Goal: Navigation & Orientation: Go to known website

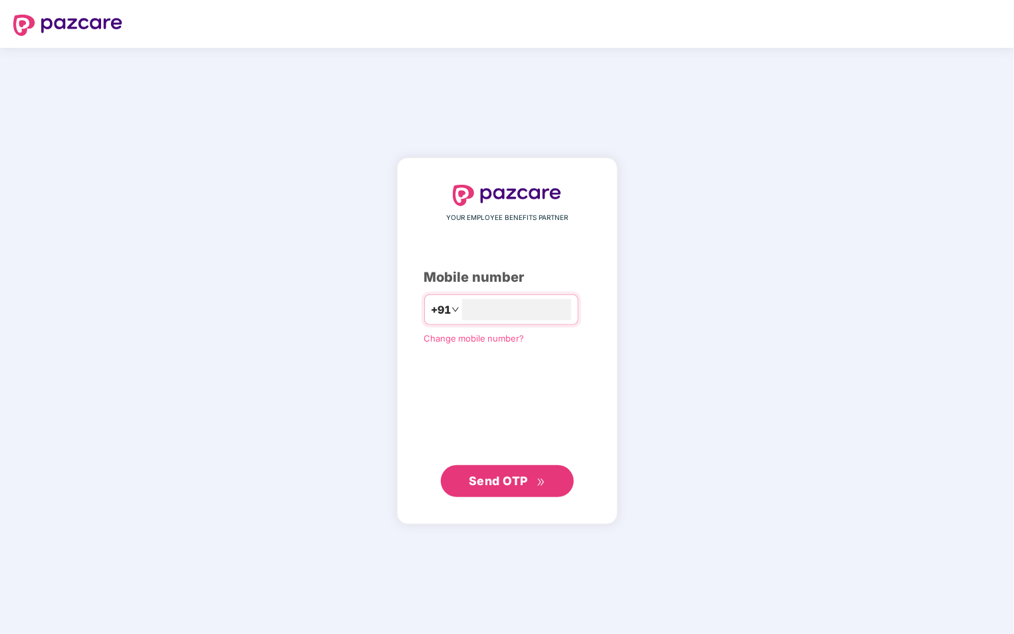
type input "**********"
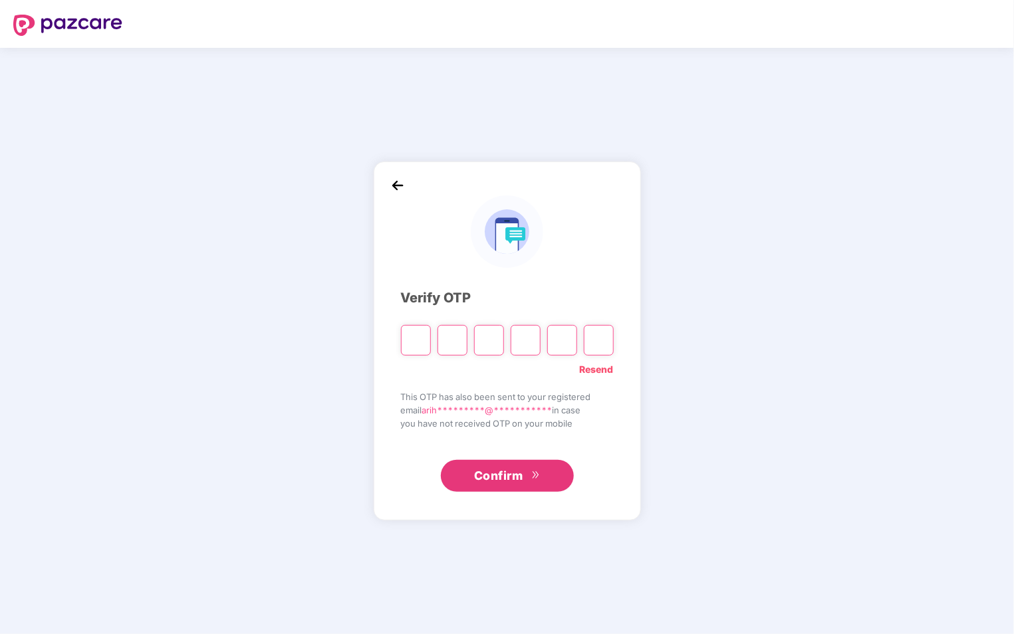
type input "*"
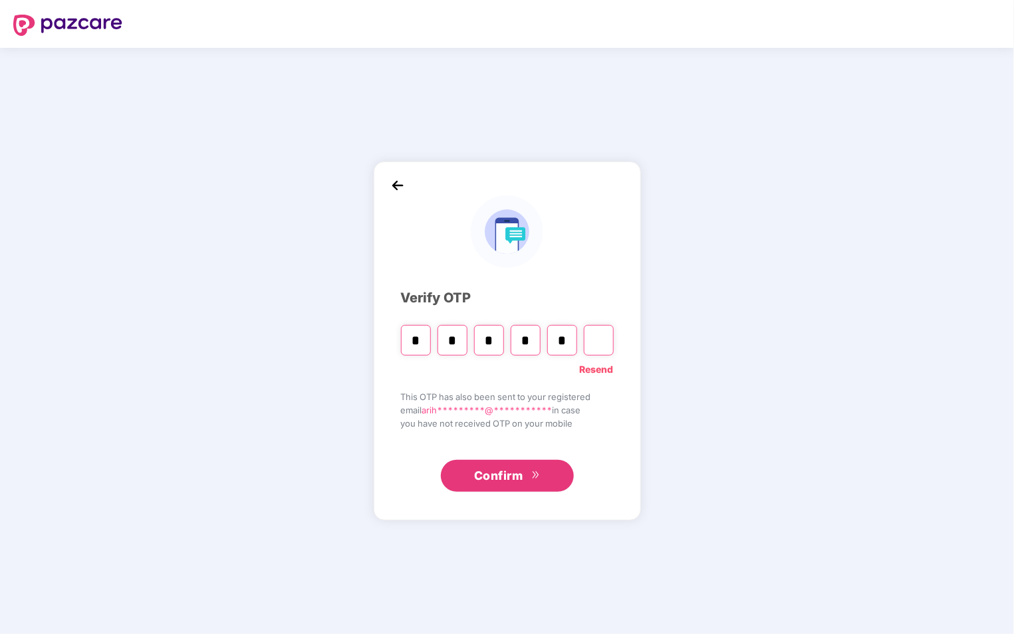
type input "*"
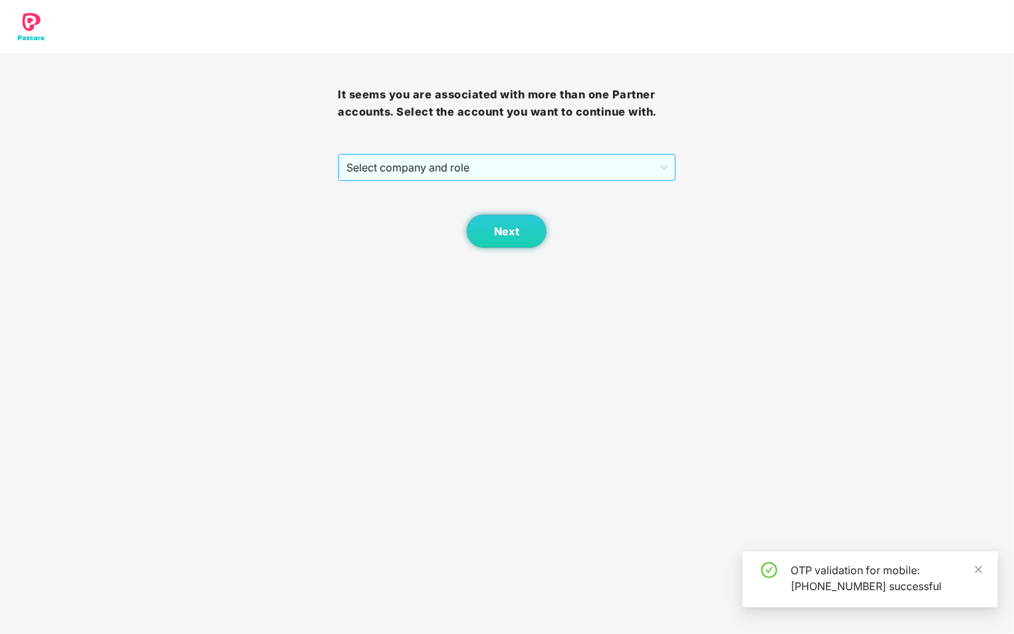
click at [660, 154] on div "Select company and role" at bounding box center [507, 168] width 338 height 28
click at [644, 169] on span "Select company and role" at bounding box center [506, 167] width 320 height 25
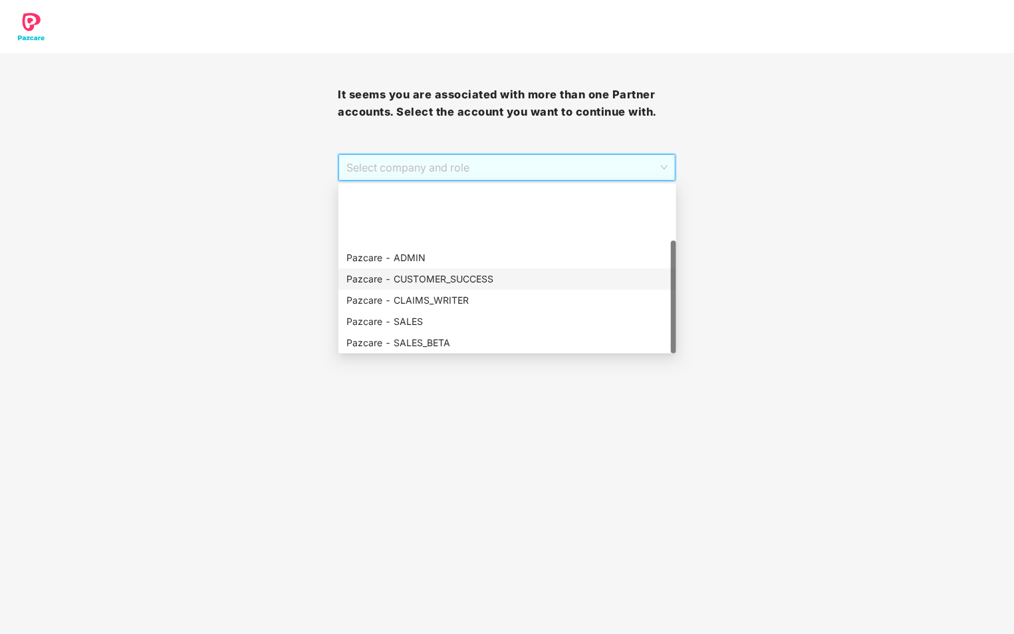
scroll to position [85, 0]
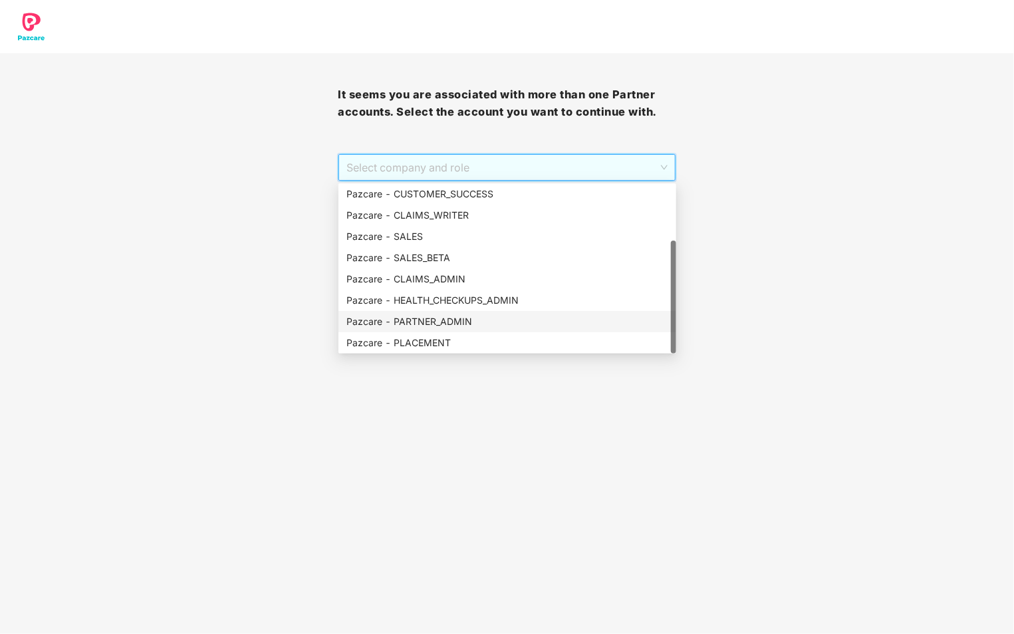
click at [501, 323] on div "Pazcare - PARTNER_ADMIN" at bounding box center [507, 321] width 322 height 15
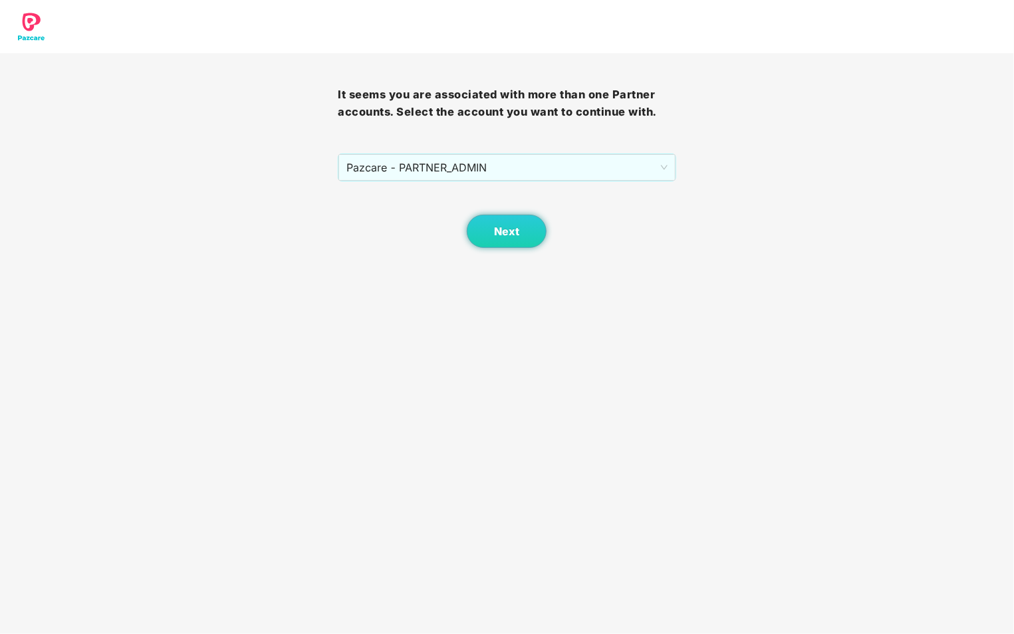
click at [518, 249] on body "It seems you are associated with more than one Partner accounts. Select the acc…" at bounding box center [507, 317] width 1014 height 634
click at [506, 233] on span "Next" at bounding box center [506, 231] width 25 height 13
